Goal: Task Accomplishment & Management: Use online tool/utility

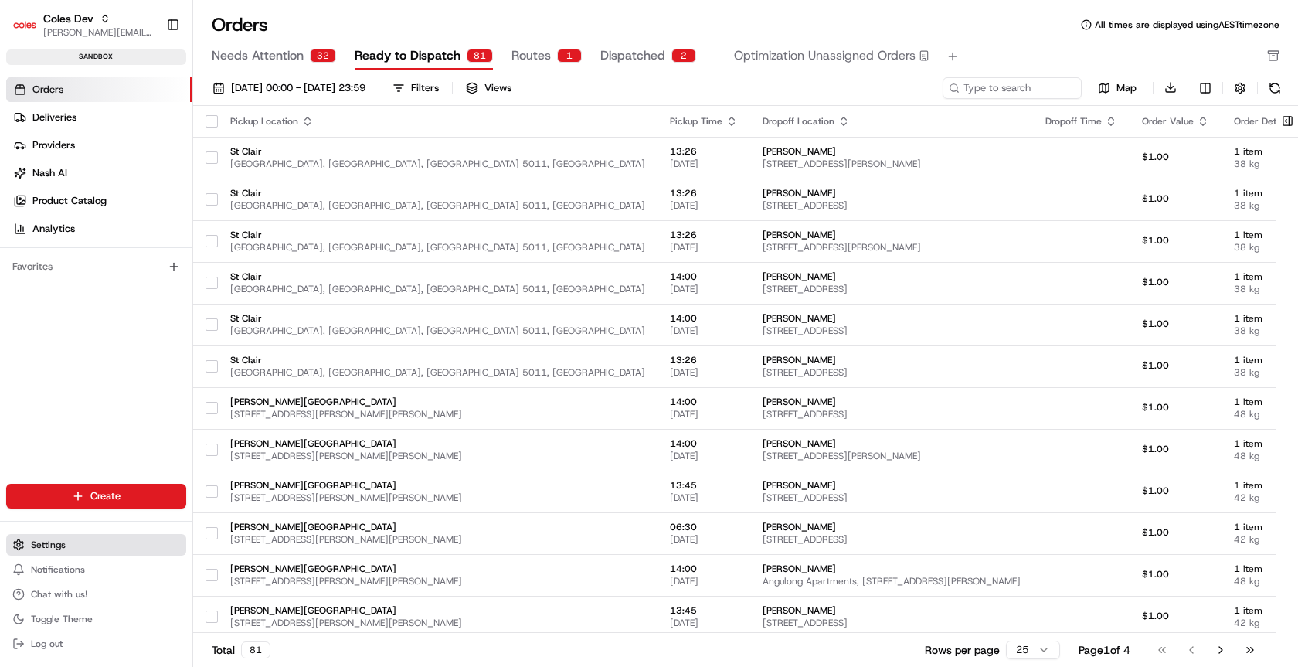
click at [73, 545] on button "Settings" at bounding box center [96, 545] width 180 height 22
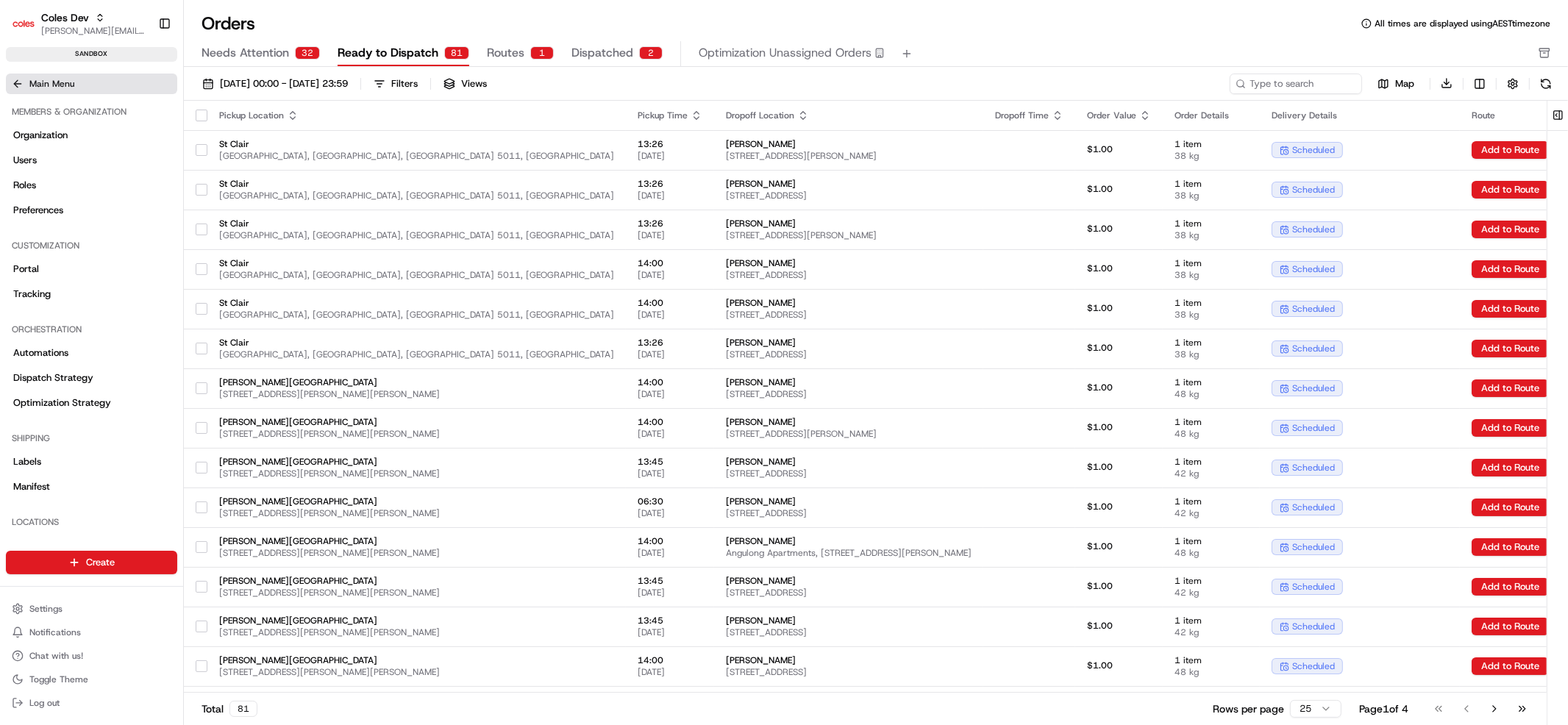
click at [55, 83] on span "Main Menu" at bounding box center [51, 84] width 45 height 11
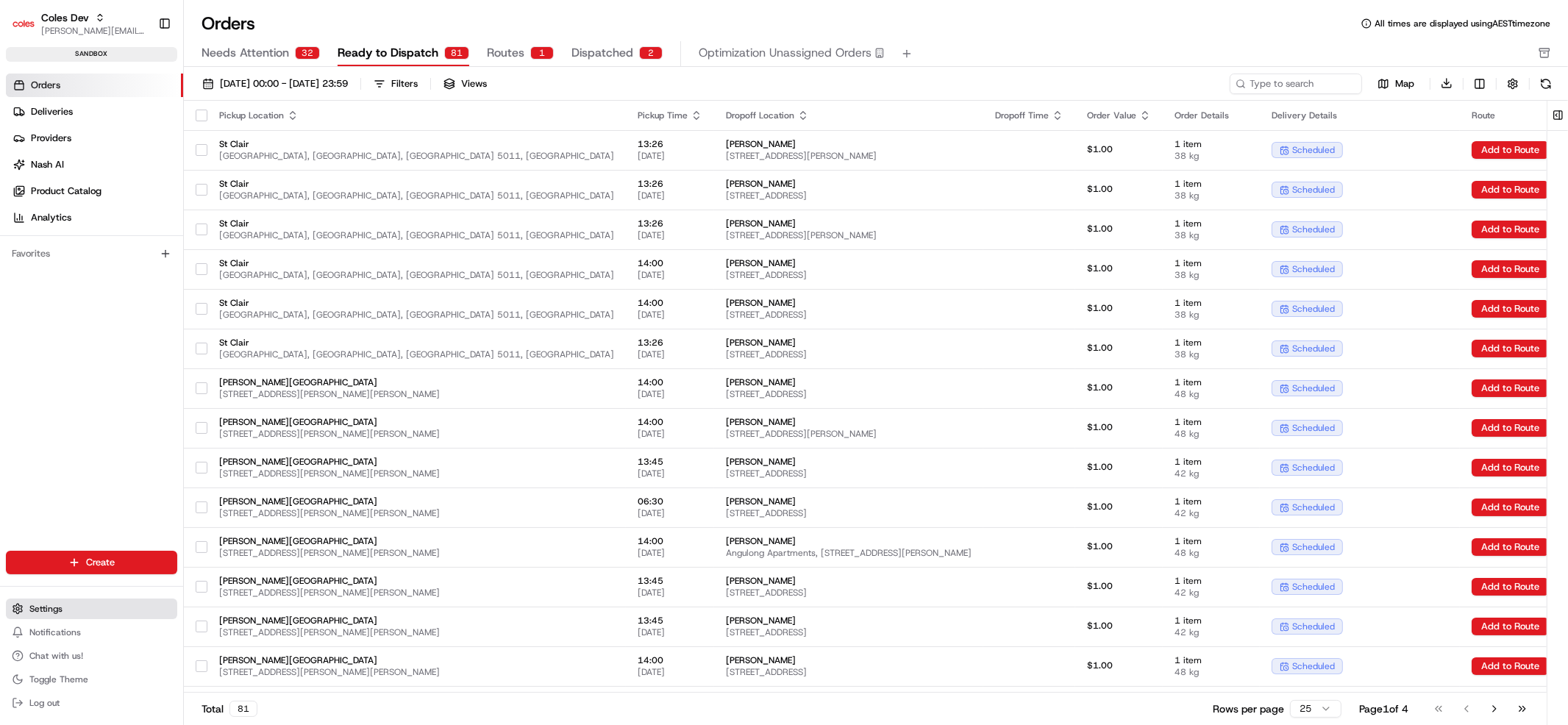
click at [63, 611] on button "Settings" at bounding box center [91, 609] width 171 height 21
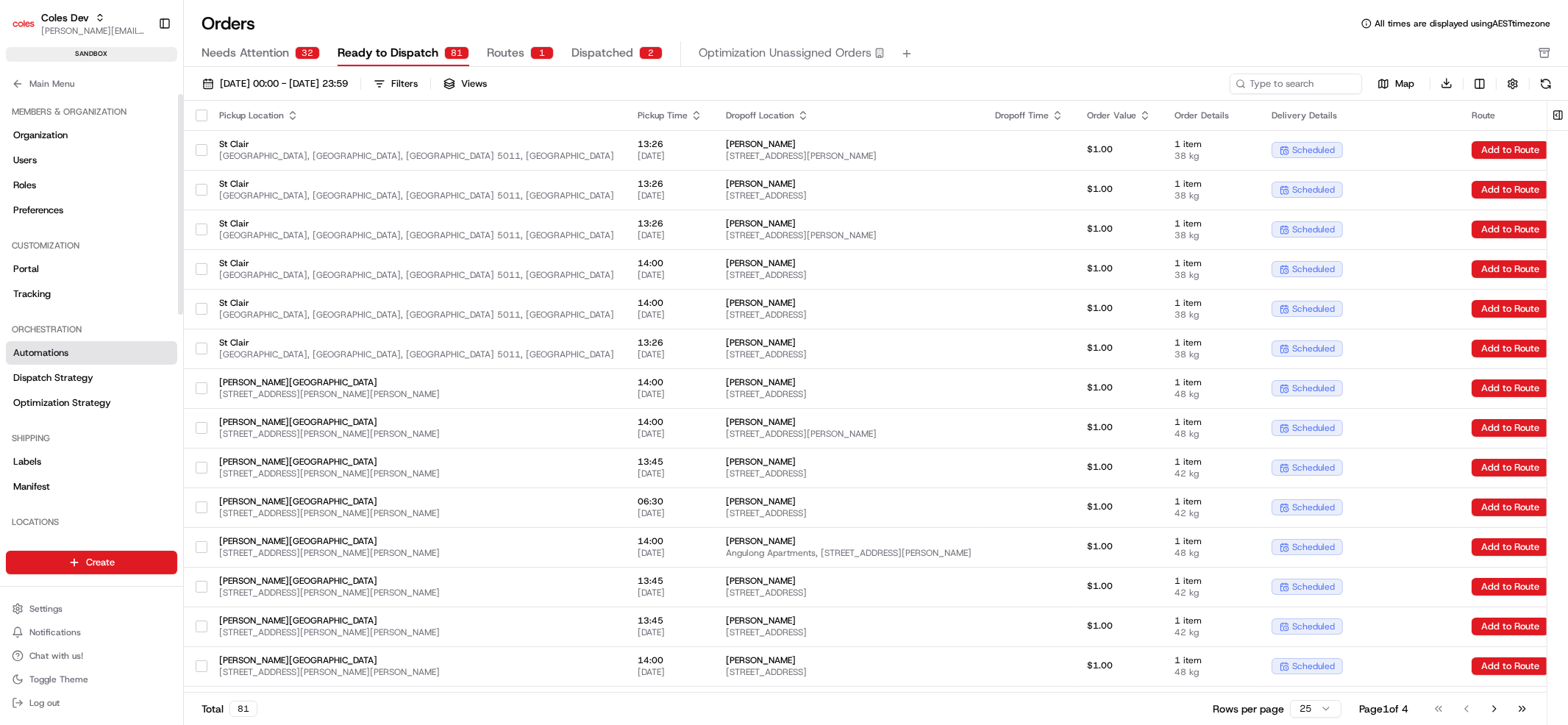
click at [71, 354] on link "Automations" at bounding box center [91, 352] width 171 height 24
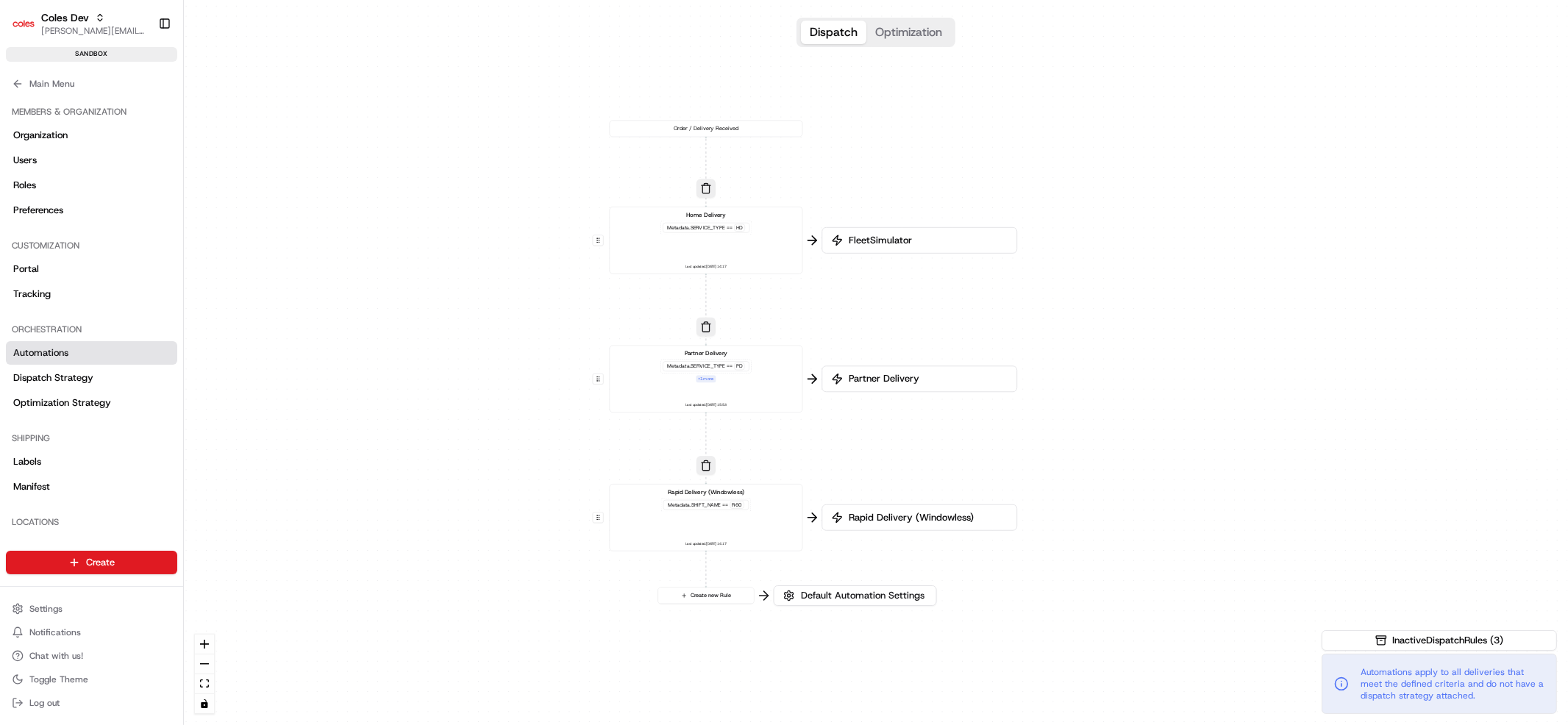
drag, startPoint x: 626, startPoint y: 402, endPoint x: 503, endPoint y: 402, distance: 123.0
click at [503, 402] on div "0 0 0 0 Order / Delivery Received Home Delivery Metadata .SERVICE_TYPE == HD La…" at bounding box center [876, 362] width 1384 height 725
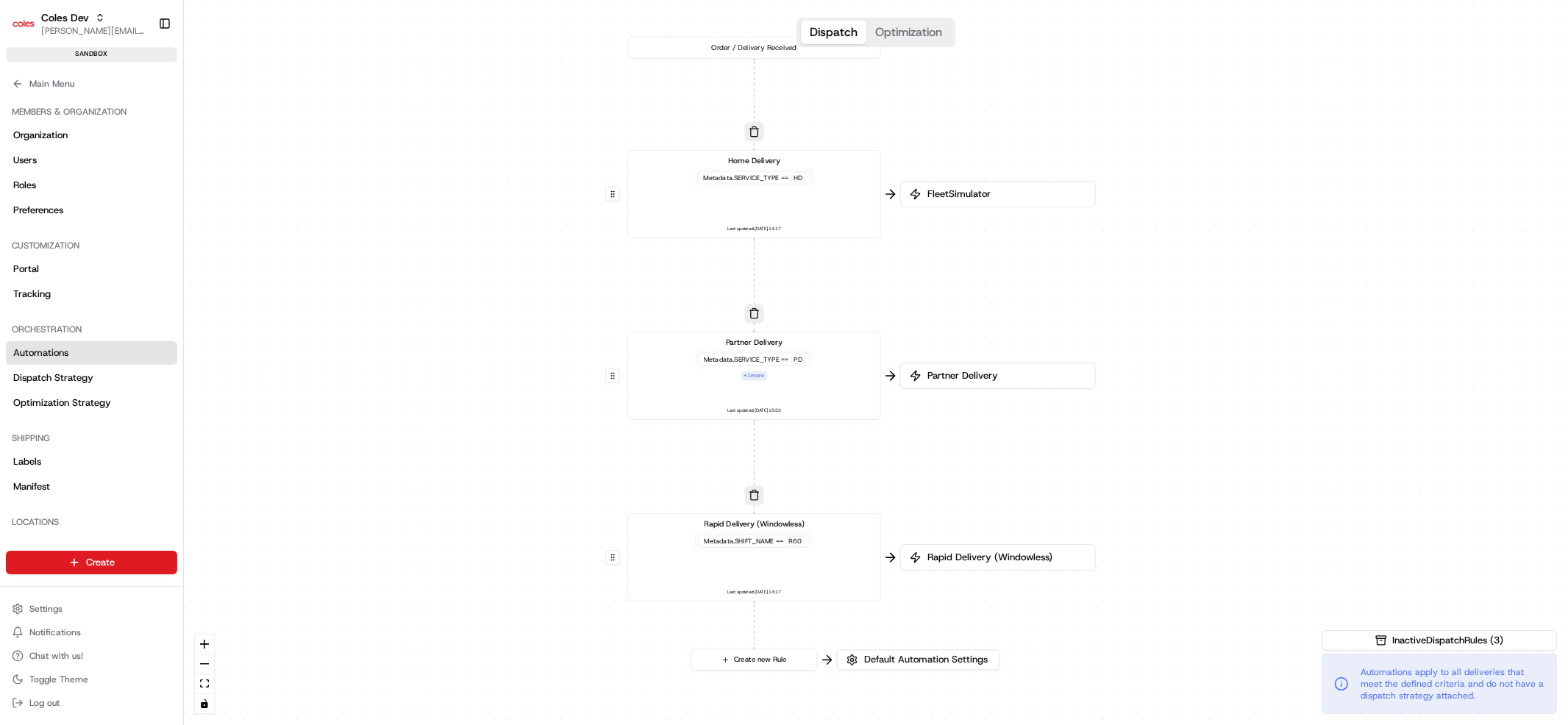
drag, startPoint x: 511, startPoint y: 313, endPoint x: 497, endPoint y: 316, distance: 14.3
click at [497, 316] on div "0 0 0 0 Order / Delivery Received Home Delivery Metadata .SERVICE_TYPE == HD La…" at bounding box center [876, 362] width 1384 height 725
click at [460, 197] on div "0 0 0 0 Order / Delivery Received Home Delivery Metadata .SERVICE_TYPE == HD La…" at bounding box center [876, 362] width 1384 height 725
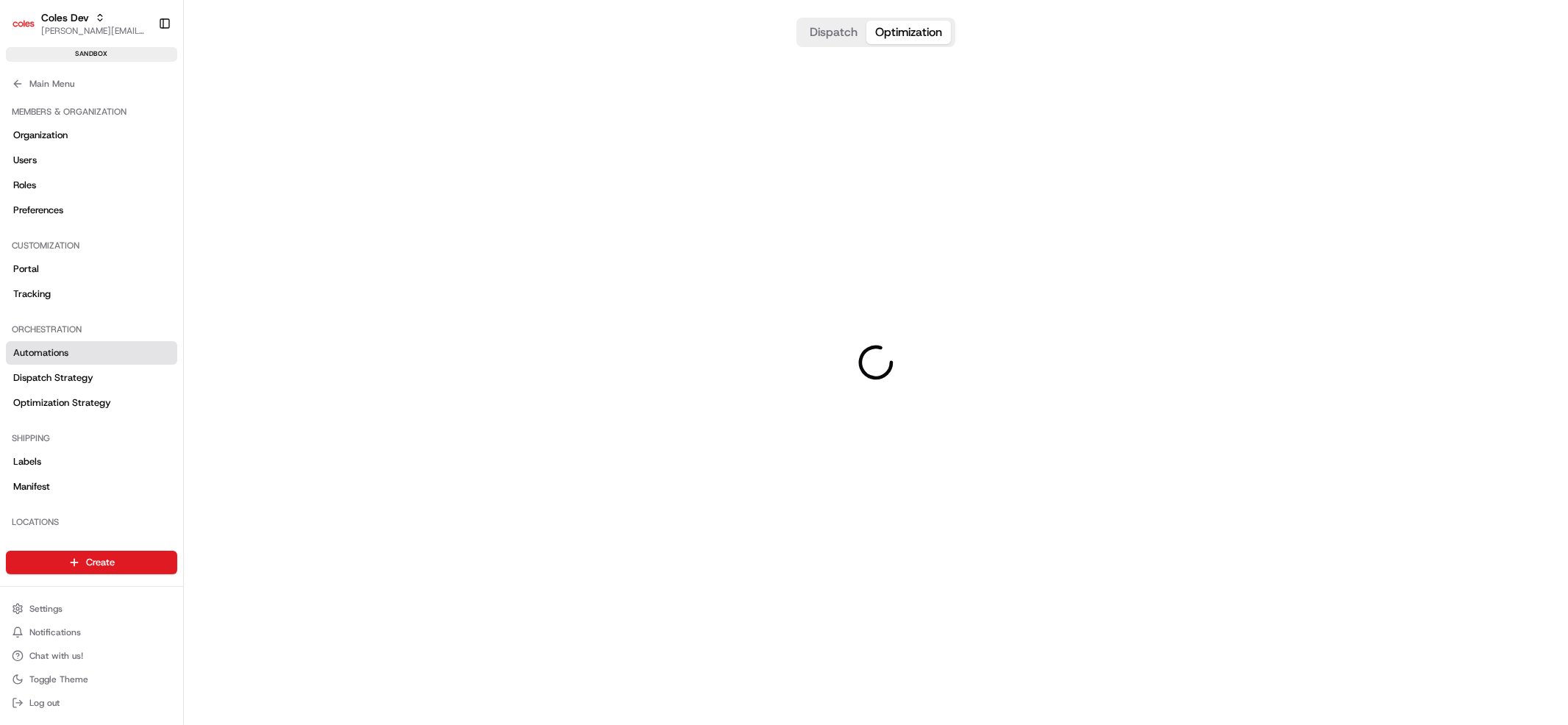
drag, startPoint x: 883, startPoint y: 31, endPoint x: 867, endPoint y: 34, distance: 16.3
click at [883, 31] on button "Optimization" at bounding box center [908, 32] width 85 height 24
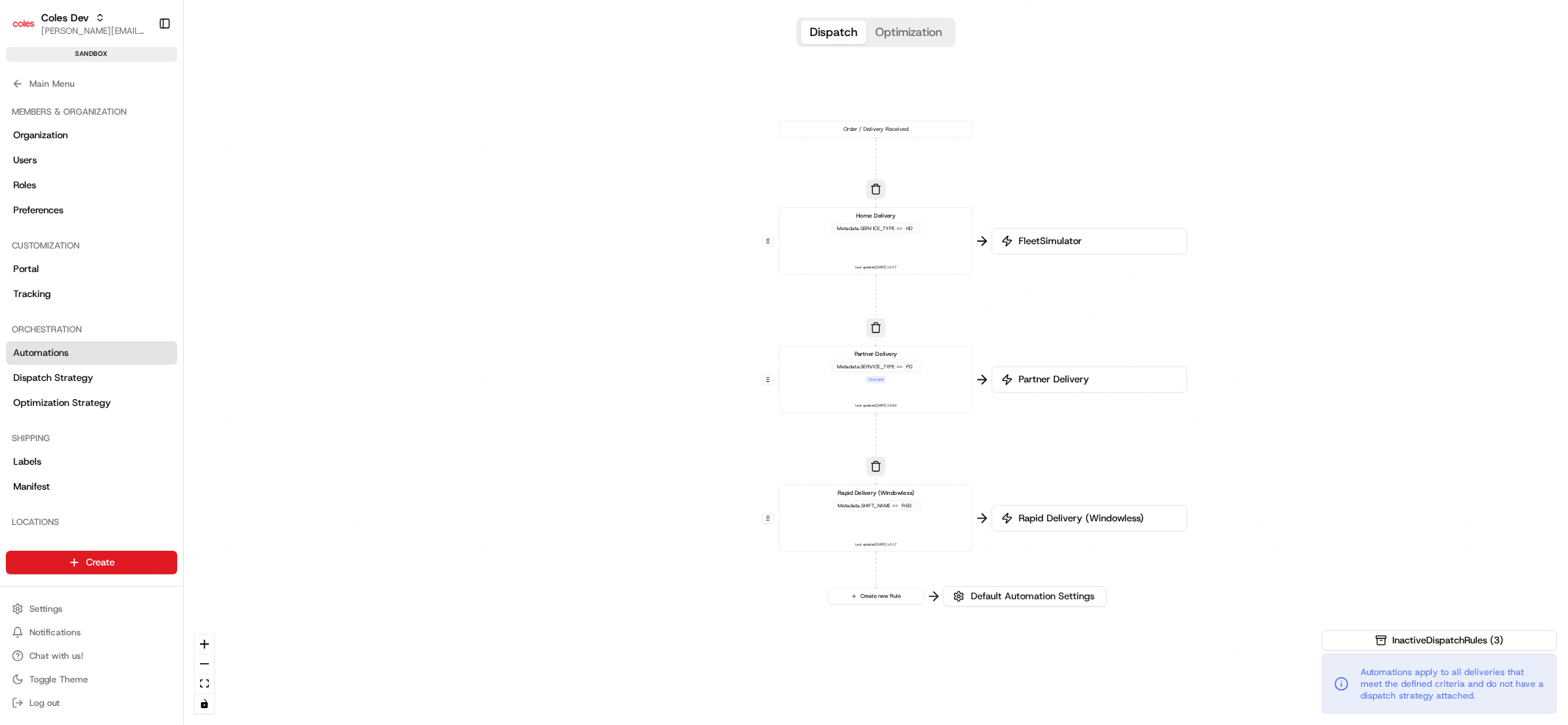
click at [832, 32] on button "Dispatch" at bounding box center [833, 32] width 66 height 24
click at [878, 596] on button "Create new Rule" at bounding box center [876, 596] width 95 height 16
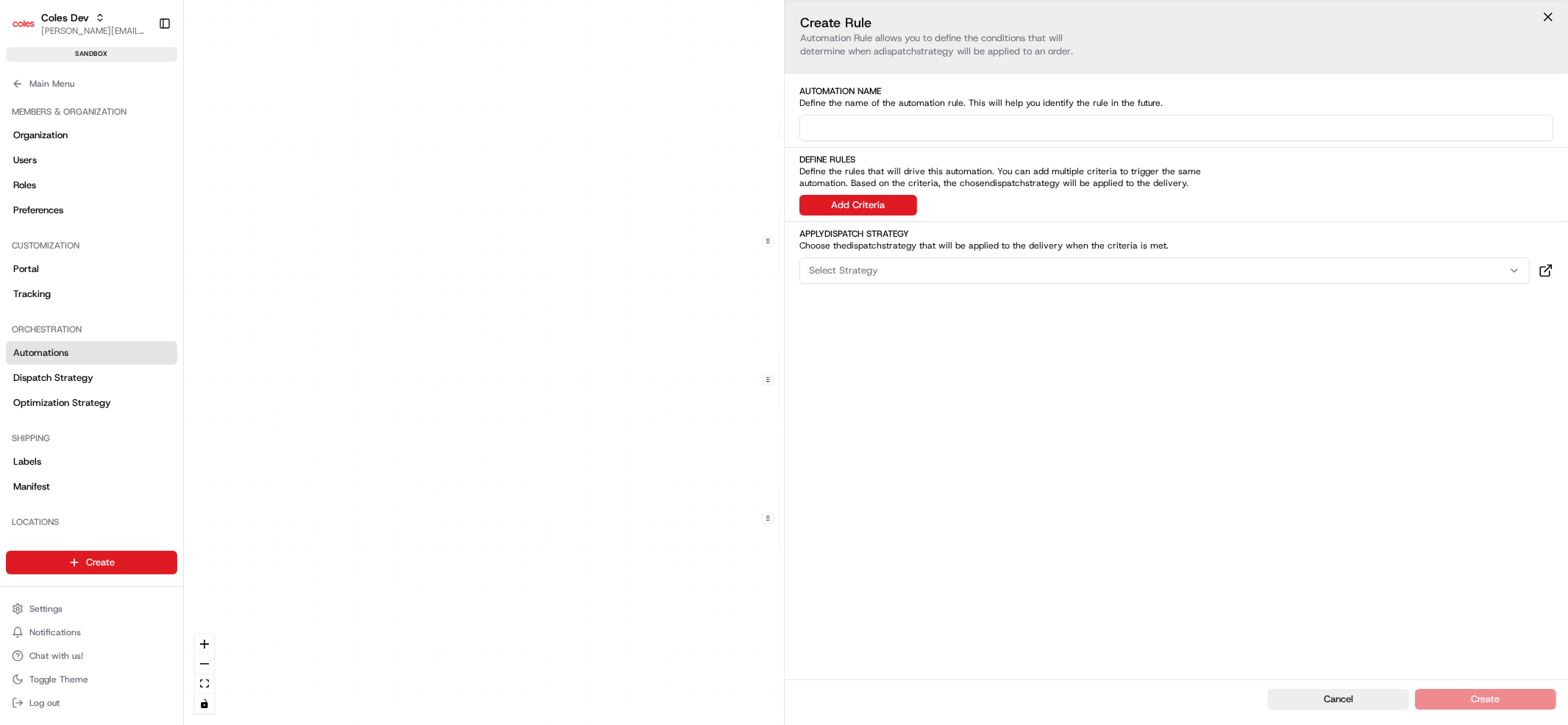
click at [835, 136] on input at bounding box center [1177, 128] width 754 height 27
click at [858, 204] on button "Add Criteria" at bounding box center [859, 206] width 118 height 21
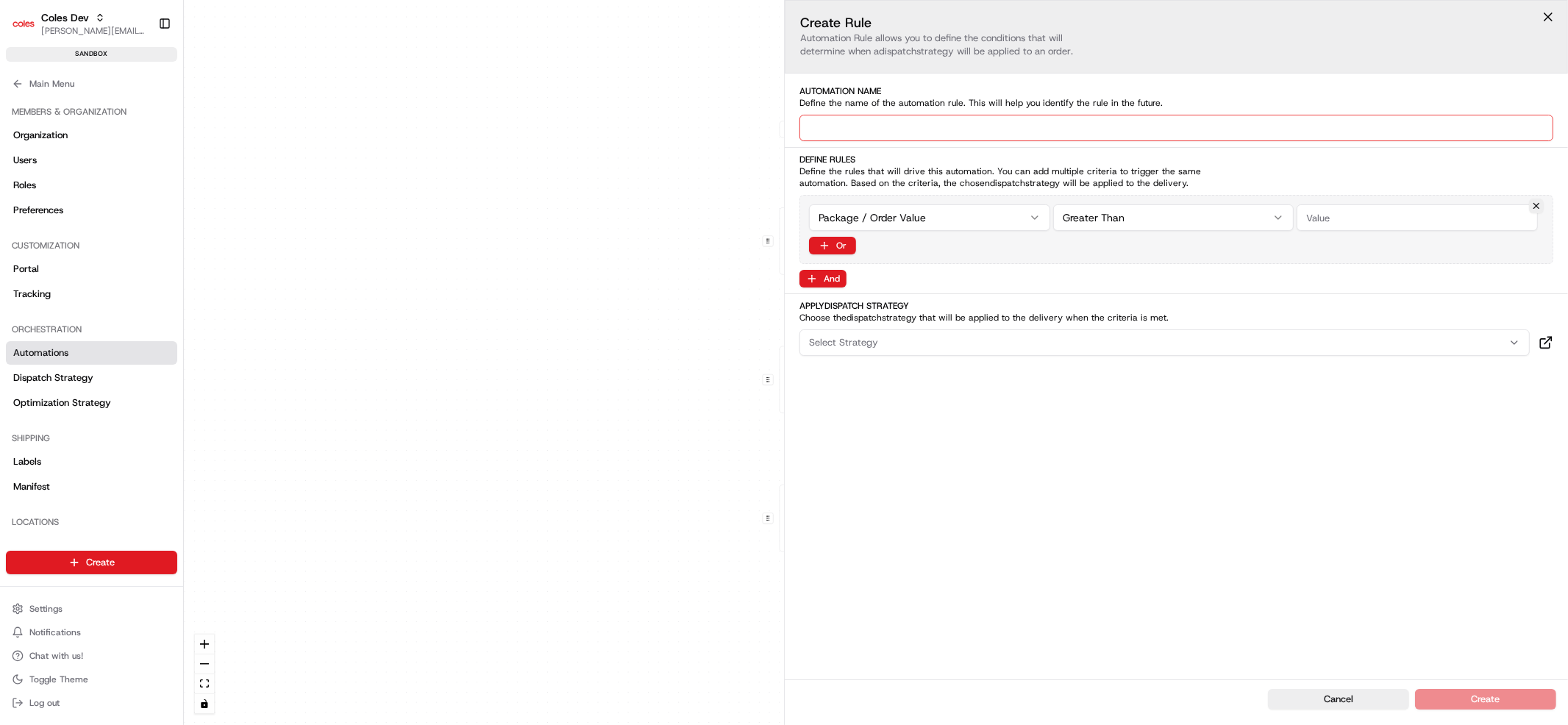
click at [984, 215] on html "Coles [PERSON_NAME] [PERSON_NAME][EMAIL_ADDRESS][DOMAIN_NAME] Toggle Sidebar sa…" at bounding box center [784, 362] width 1568 height 725
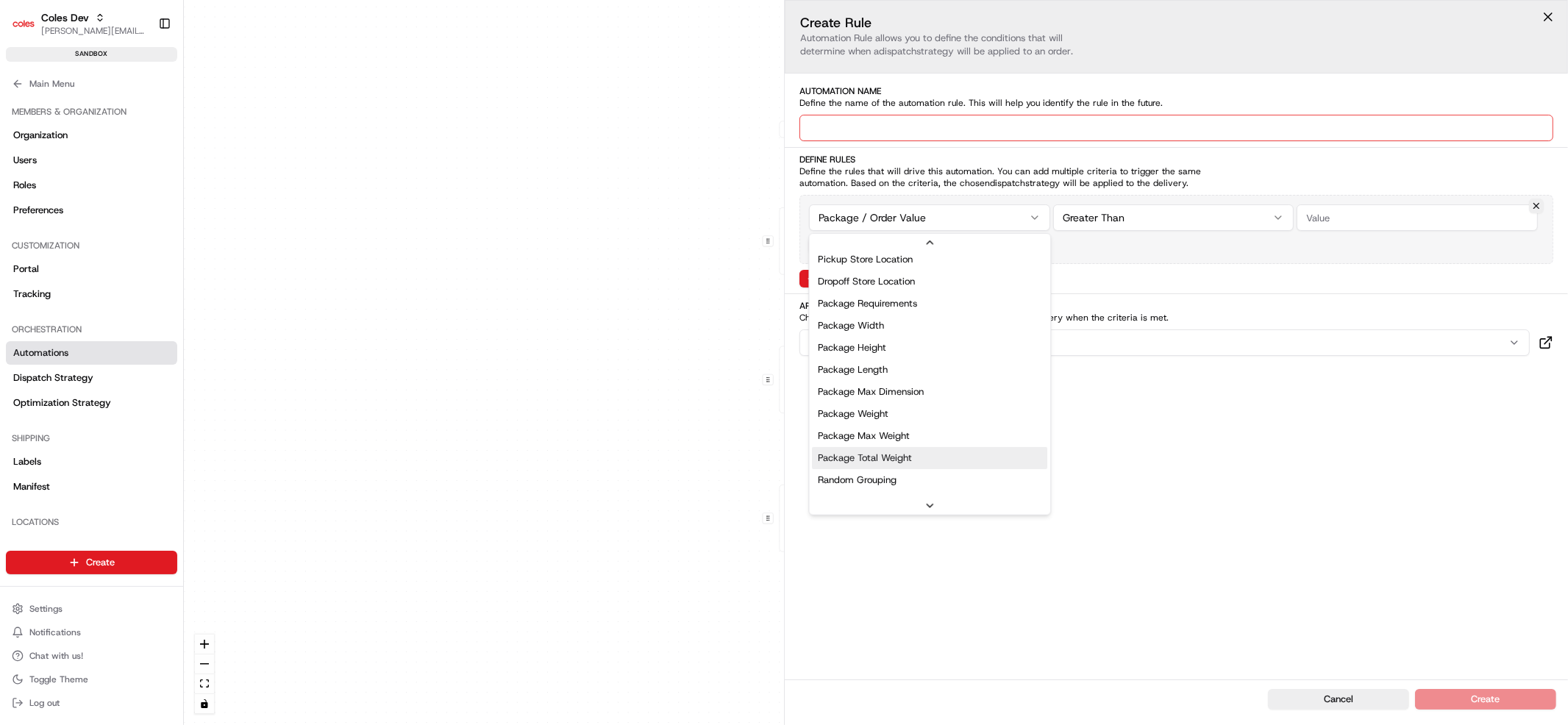
scroll to position [469, 0]
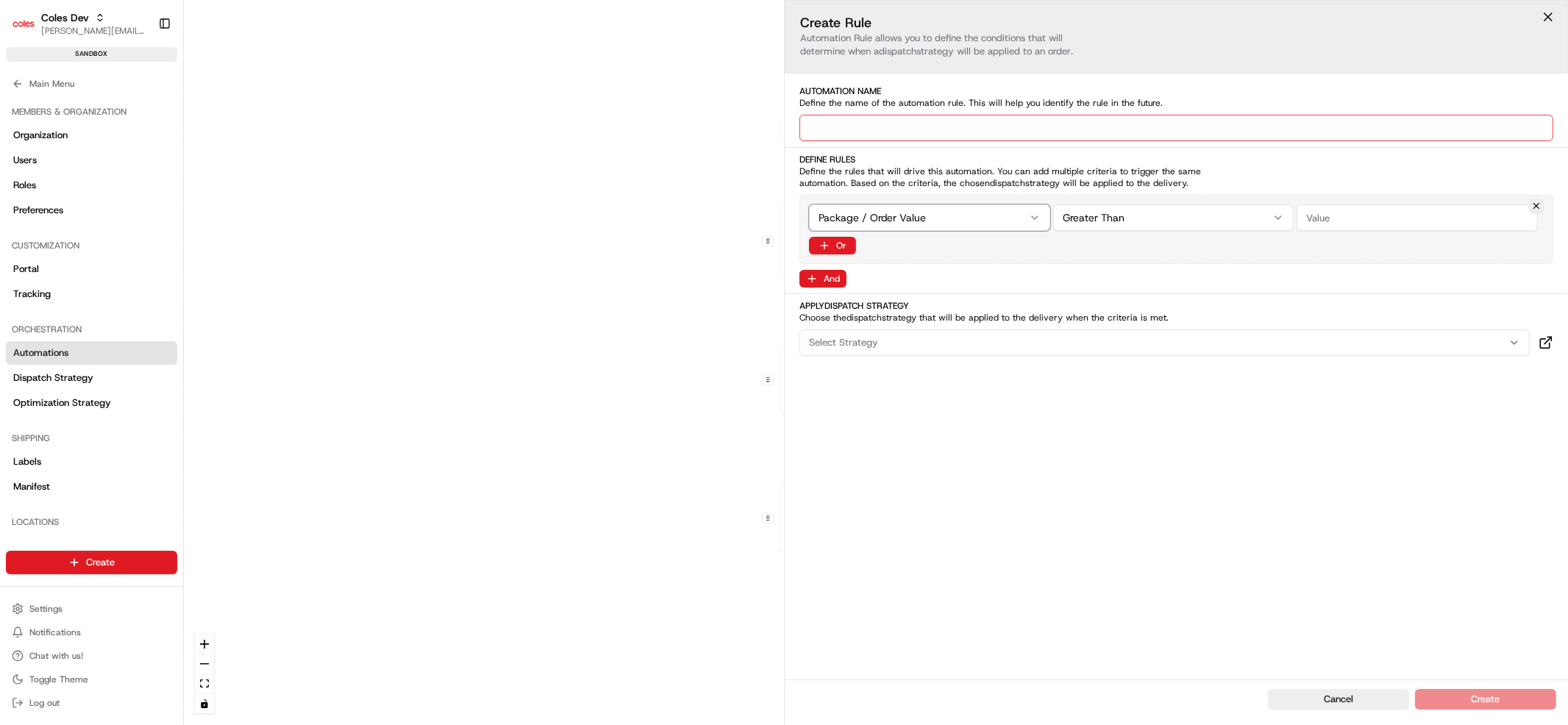
click at [1224, 429] on html "Coles [PERSON_NAME] [PERSON_NAME][EMAIL_ADDRESS][DOMAIN_NAME] Toggle Sidebar sa…" at bounding box center [784, 362] width 1568 height 725
click at [1235, 217] on html "Coles [PERSON_NAME] [PERSON_NAME][EMAIL_ADDRESS][DOMAIN_NAME] Toggle Sidebar sa…" at bounding box center [784, 362] width 1568 height 725
click at [1235, 218] on html "Coles [PERSON_NAME] [PERSON_NAME][EMAIL_ADDRESS][DOMAIN_NAME] Toggle Sidebar sa…" at bounding box center [784, 362] width 1568 height 725
click at [914, 352] on button "Select Strategy" at bounding box center [1164, 343] width 730 height 27
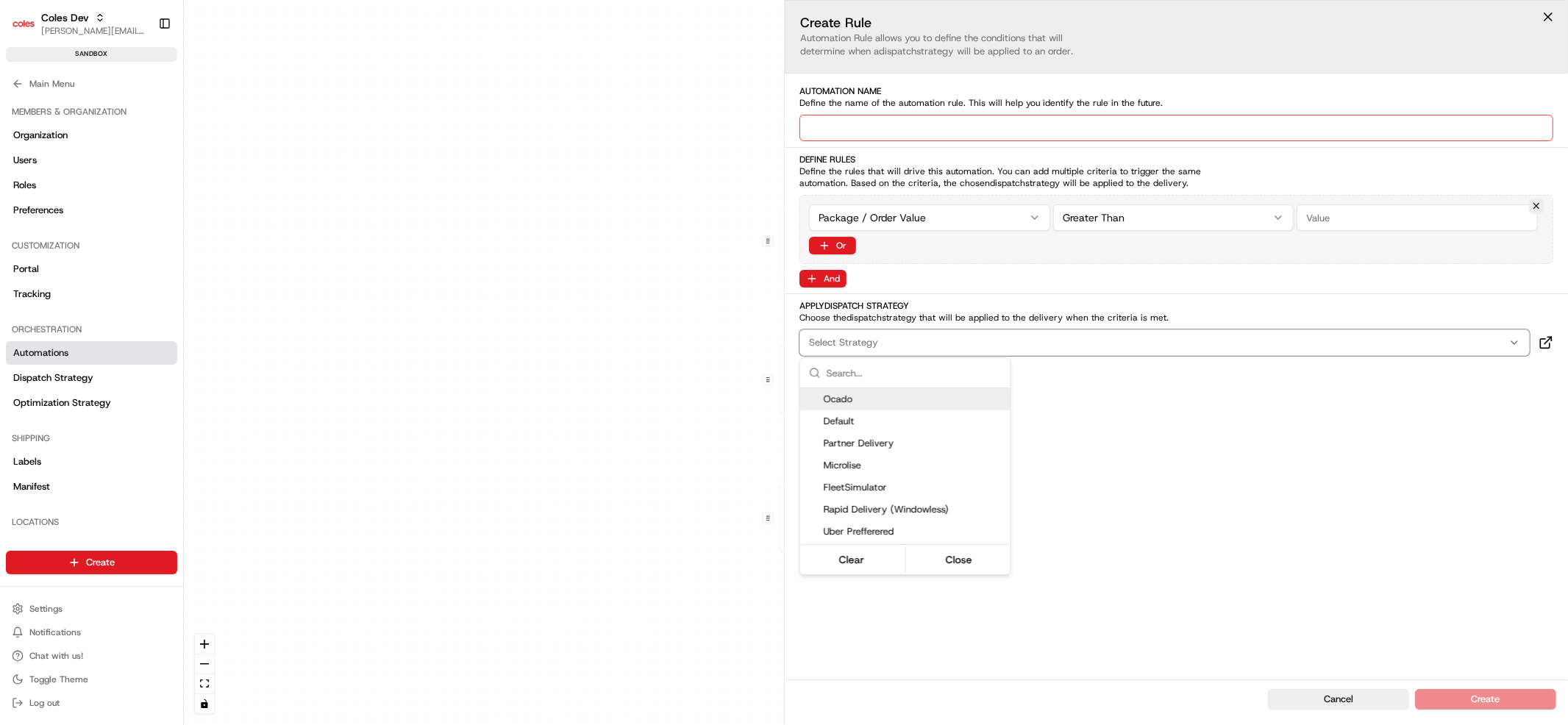
click at [921, 341] on html "Coles [PERSON_NAME] [PERSON_NAME][EMAIL_ADDRESS][DOMAIN_NAME] Toggle Sidebar sa…" at bounding box center [784, 362] width 1568 height 725
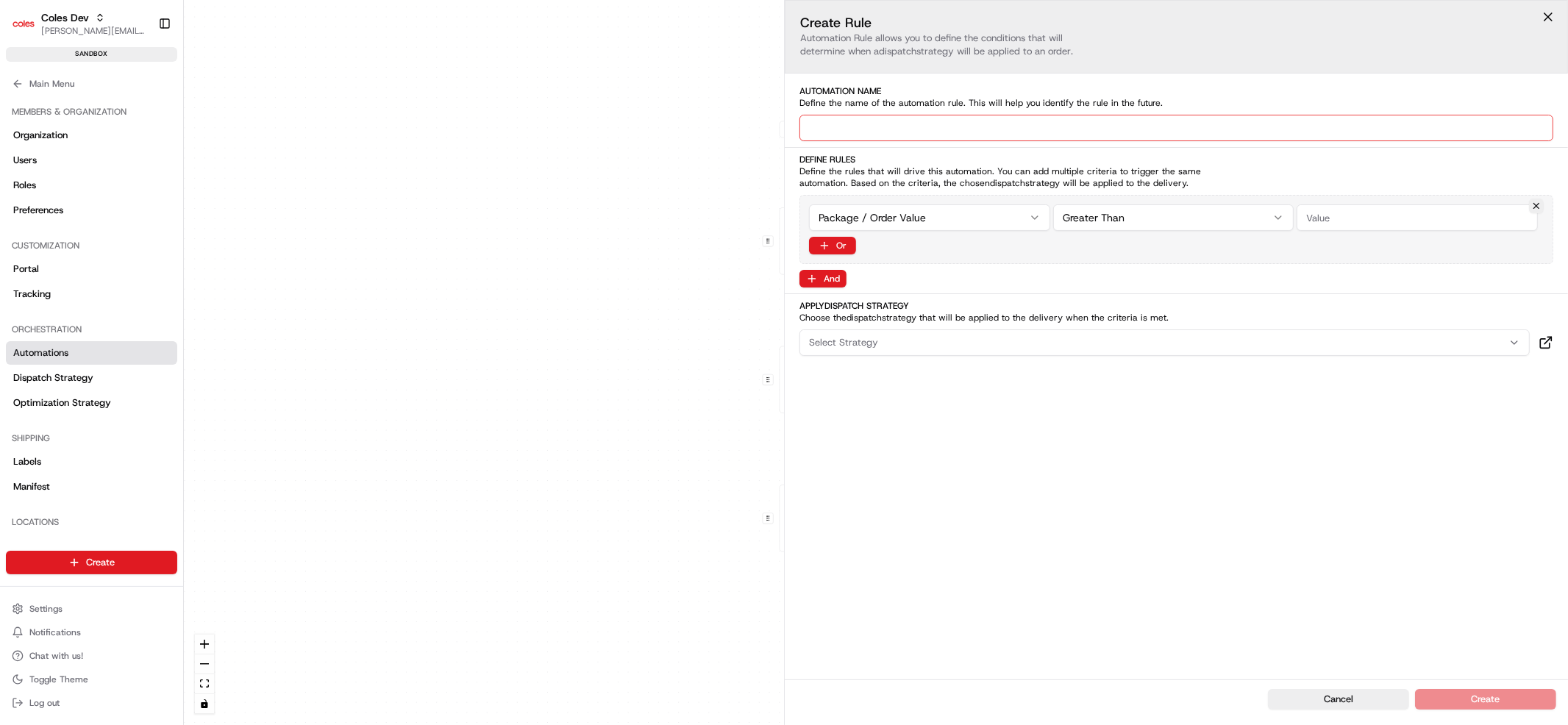
click at [921, 341] on div "Select Strategy" at bounding box center [1164, 343] width 723 height 13
click at [597, 338] on html "Coles [PERSON_NAME] [PERSON_NAME][EMAIL_ADDRESS][DOMAIN_NAME] Toggle Sidebar sa…" at bounding box center [784, 362] width 1568 height 725
